Goal: Connect with others: Connect with others

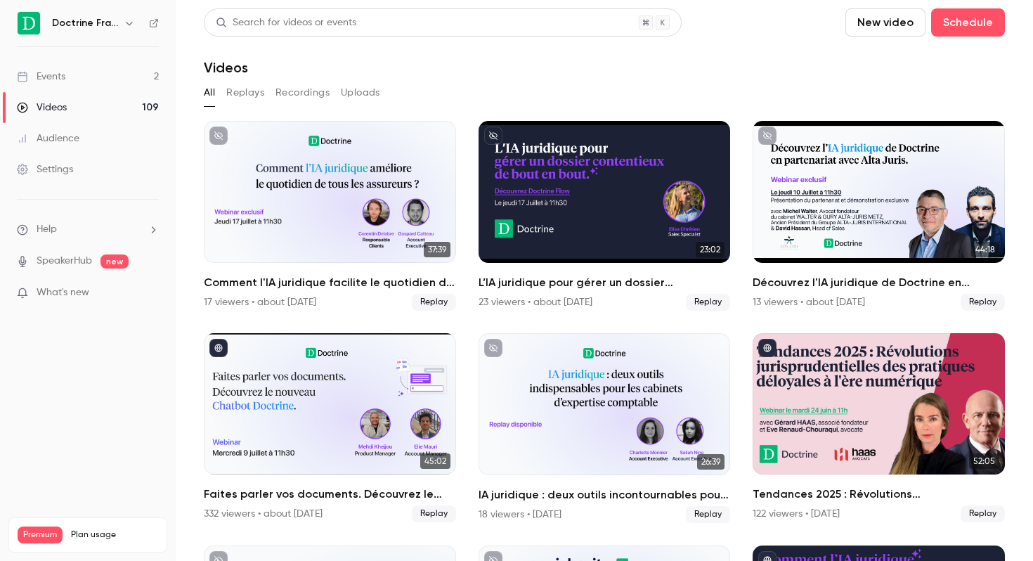
click at [104, 18] on h6 "Doctrine France" at bounding box center [85, 23] width 66 height 14
click at [93, 30] on h6 "Doctrine France" at bounding box center [85, 23] width 66 height 14
click at [122, 22] on button "button" at bounding box center [129, 23] width 17 height 17
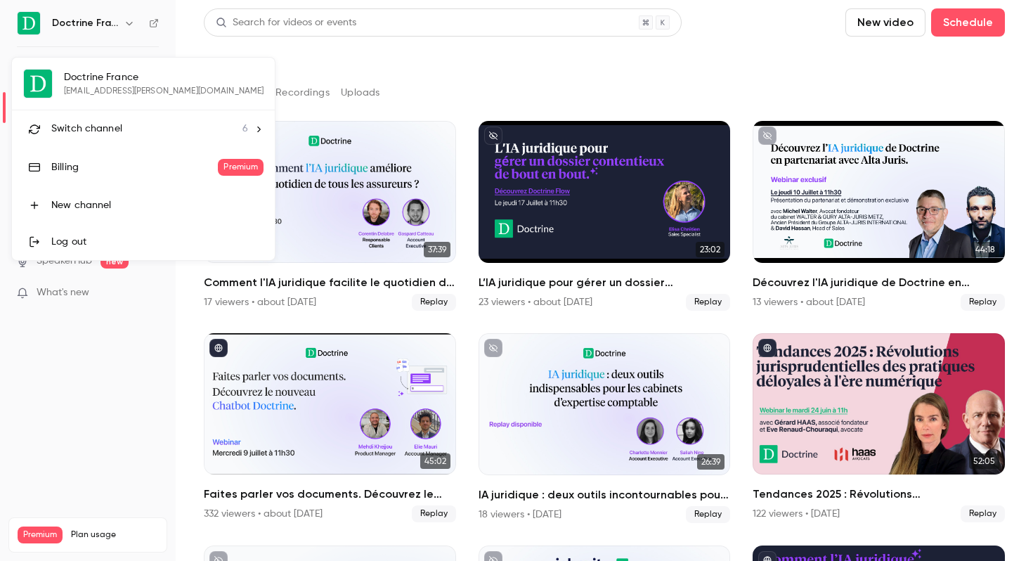
click at [103, 120] on li "Switch channel 6" at bounding box center [143, 128] width 263 height 37
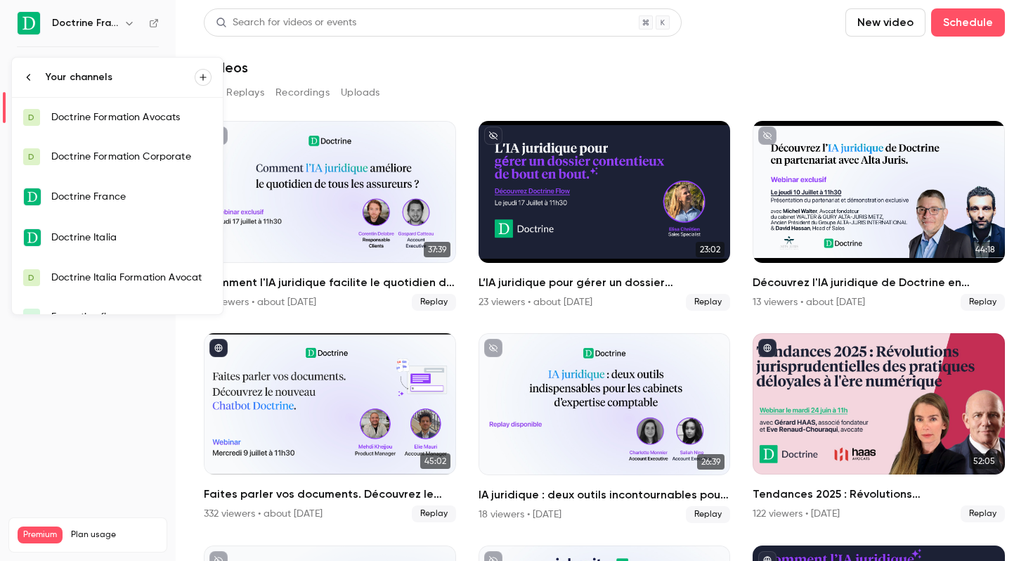
click at [133, 112] on div "Doctrine Formation Avocats" at bounding box center [131, 117] width 160 height 14
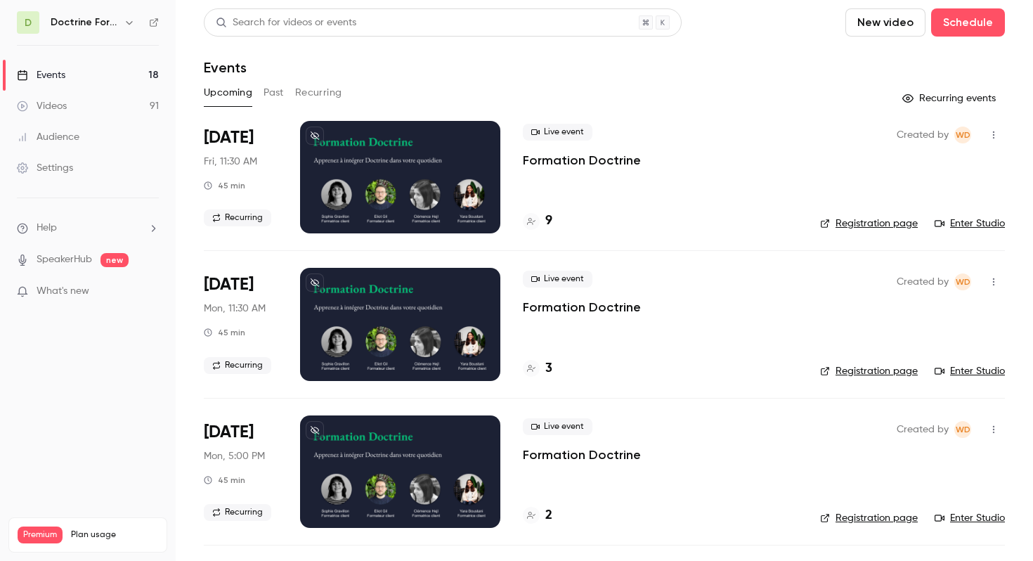
click at [992, 129] on button "button" at bounding box center [993, 135] width 22 height 22
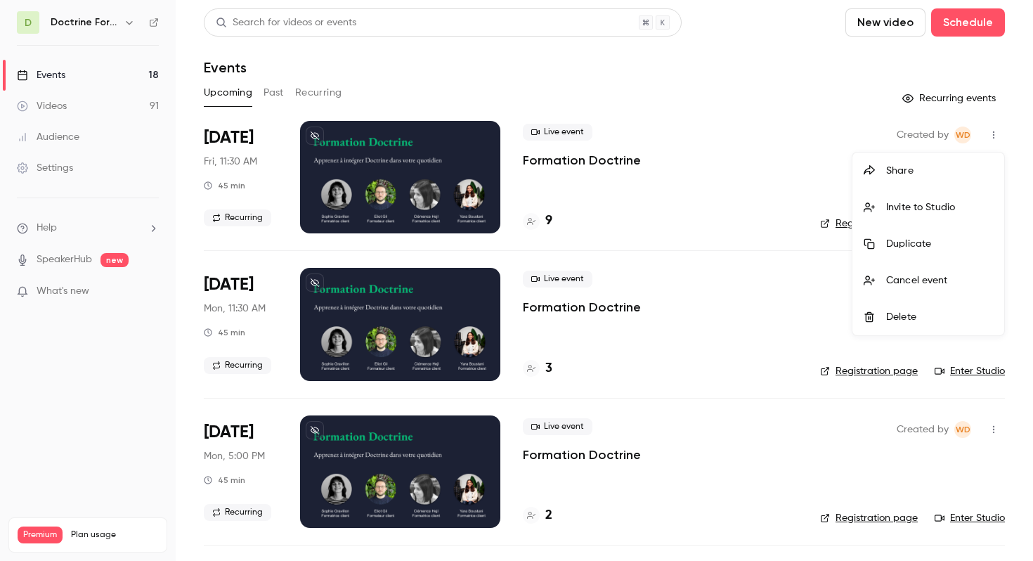
click at [905, 201] on div "Invite to Studio" at bounding box center [939, 207] width 107 height 14
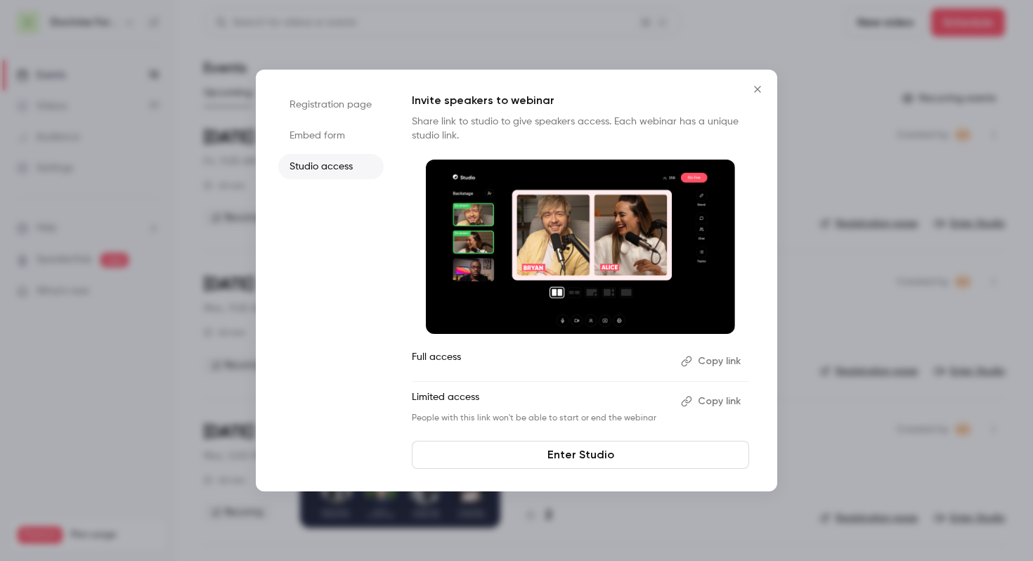
click at [353, 127] on li "Embed form" at bounding box center [330, 135] width 105 height 25
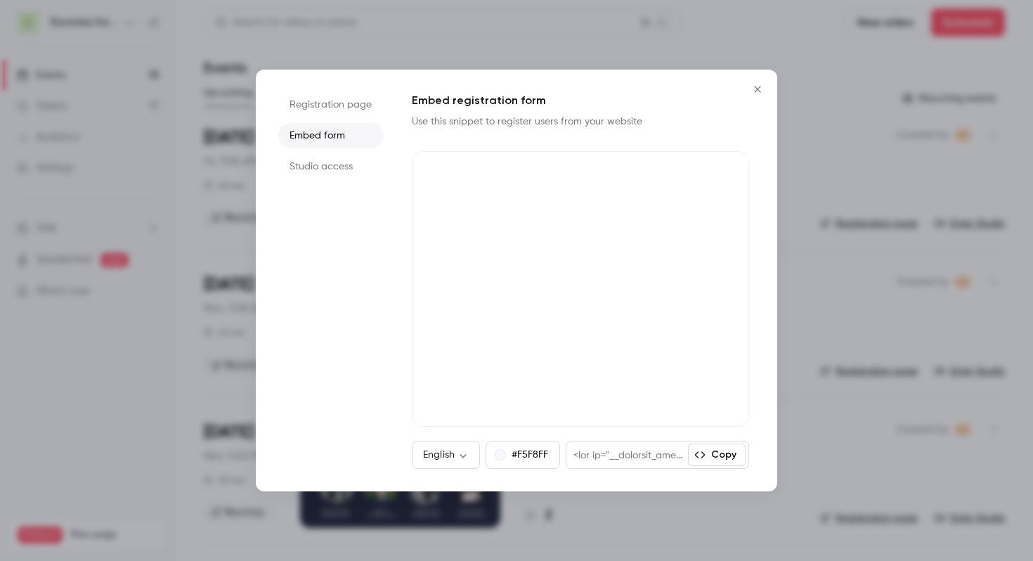
click at [760, 84] on icon "Close" at bounding box center [757, 89] width 17 height 11
